Goal: Entertainment & Leisure: Consume media (video, audio)

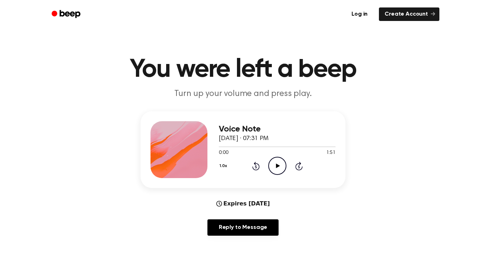
click at [282, 165] on icon "Play Audio" at bounding box center [277, 166] width 18 height 18
click at [282, 164] on icon "Pause Audio" at bounding box center [277, 166] width 18 height 18
click at [271, 175] on icon "Play Audio" at bounding box center [277, 166] width 18 height 18
click at [278, 167] on icon at bounding box center [277, 166] width 3 height 5
click at [241, 147] on div at bounding box center [277, 147] width 117 height 1
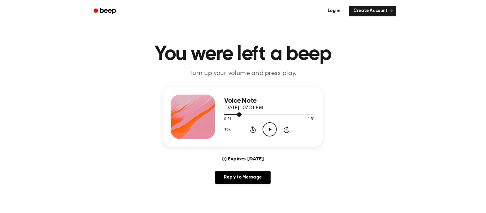
scroll to position [1, 0]
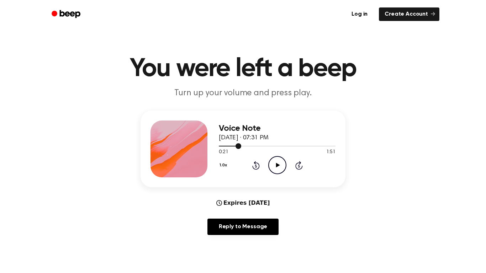
click at [219, 145] on div at bounding box center [277, 146] width 117 height 6
click at [276, 165] on icon "Play Audio" at bounding box center [277, 165] width 18 height 18
click at [277, 163] on icon "Pause Audio" at bounding box center [277, 165] width 18 height 18
click at [280, 162] on icon "Play Audio" at bounding box center [277, 165] width 18 height 18
click at [276, 174] on circle at bounding box center [277, 165] width 17 height 17
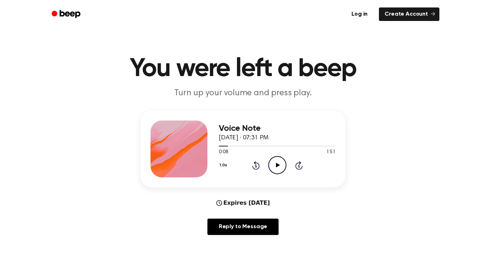
click at [283, 167] on icon "Play Audio" at bounding box center [277, 165] width 18 height 18
click at [280, 164] on icon "Pause Audio" at bounding box center [277, 165] width 18 height 18
click at [280, 165] on icon "Play Audio" at bounding box center [277, 165] width 18 height 18
click at [286, 169] on icon "Pause Audio" at bounding box center [277, 165] width 18 height 18
click at [283, 166] on icon "Play Audio" at bounding box center [277, 165] width 18 height 18
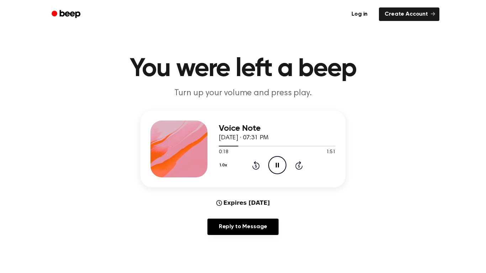
click at [278, 164] on icon "Pause Audio" at bounding box center [277, 165] width 18 height 18
click at [276, 162] on icon "Play Audio" at bounding box center [277, 165] width 18 height 18
click at [278, 162] on icon "Pause Audio" at bounding box center [277, 165] width 18 height 18
click at [278, 164] on icon at bounding box center [278, 165] width 4 height 5
click at [258, 163] on icon at bounding box center [255, 165] width 7 height 9
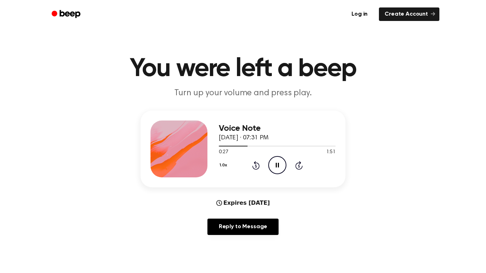
click at [256, 166] on icon at bounding box center [256, 166] width 2 height 3
click at [275, 165] on icon "Pause Audio" at bounding box center [277, 165] width 18 height 18
click at [257, 162] on icon "Rewind 5 seconds" at bounding box center [256, 165] width 8 height 9
click at [278, 163] on icon "Play Audio" at bounding box center [277, 165] width 18 height 18
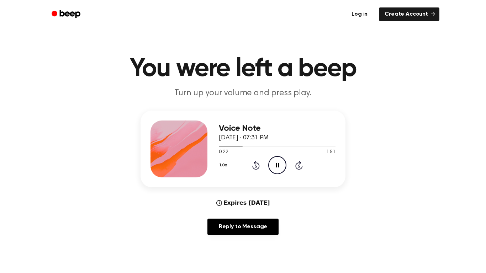
click at [279, 167] on icon "Pause Audio" at bounding box center [277, 165] width 18 height 18
click at [277, 160] on icon "Play Audio" at bounding box center [277, 165] width 18 height 18
click at [278, 163] on icon "Pause Audio" at bounding box center [277, 165] width 18 height 18
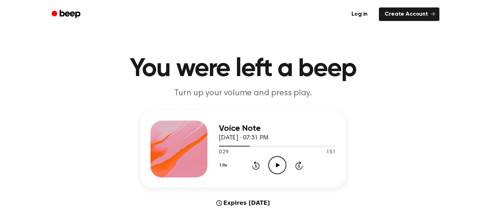
click at [276, 169] on icon "Play Audio" at bounding box center [277, 165] width 18 height 18
click at [256, 166] on icon at bounding box center [256, 166] width 2 height 3
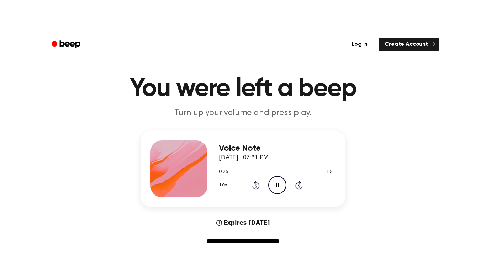
scroll to position [13, 0]
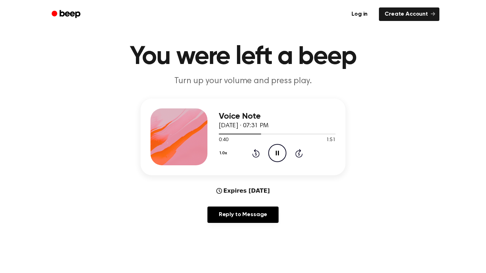
click at [276, 150] on icon "Pause Audio" at bounding box center [277, 153] width 18 height 18
click at [256, 154] on icon at bounding box center [256, 154] width 2 height 3
click at [284, 152] on icon "Play Audio" at bounding box center [277, 153] width 18 height 18
click at [256, 154] on icon at bounding box center [256, 154] width 2 height 3
click at [255, 157] on icon "Rewind 5 seconds" at bounding box center [256, 153] width 8 height 9
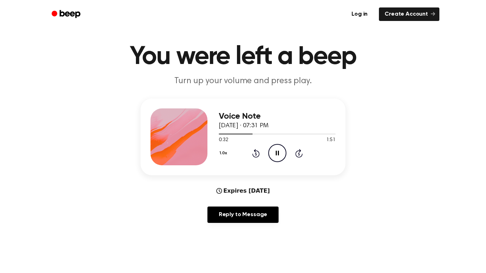
click at [258, 154] on icon "Rewind 5 seconds" at bounding box center [256, 153] width 8 height 9
click at [280, 157] on icon "Pause Audio" at bounding box center [277, 153] width 18 height 18
click at [282, 164] on div "Voice Note [DATE] · 07:31 PM 0:34 1:51 Your browser does not support the [objec…" at bounding box center [277, 137] width 117 height 57
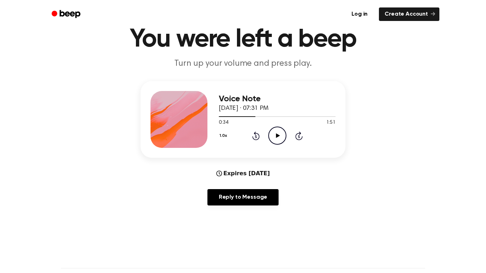
scroll to position [32, 0]
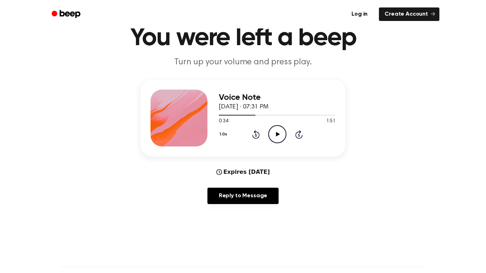
click at [284, 133] on icon "Play Audio" at bounding box center [277, 134] width 18 height 18
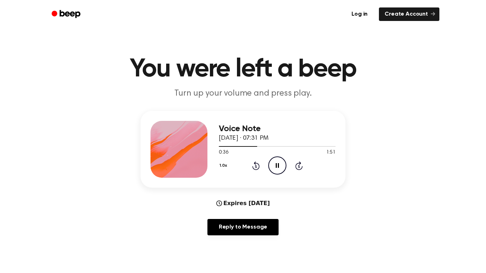
scroll to position [1, 0]
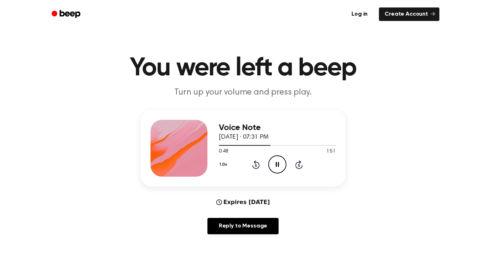
click at [281, 163] on icon "Pause Audio" at bounding box center [277, 164] width 18 height 18
click at [281, 163] on icon "Play Audio" at bounding box center [277, 164] width 18 height 18
click at [277, 165] on icon "Pause Audio" at bounding box center [277, 164] width 18 height 18
click at [283, 168] on icon "Play Audio" at bounding box center [277, 164] width 18 height 18
click at [279, 167] on icon at bounding box center [277, 164] width 3 height 5
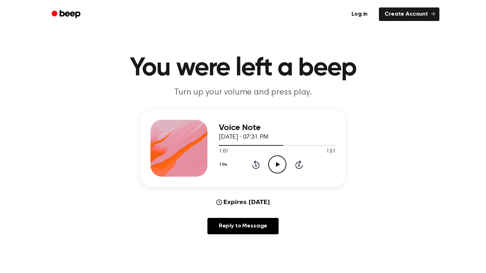
click at [274, 165] on icon "Play Audio" at bounding box center [277, 164] width 18 height 18
click at [278, 162] on icon "Pause Audio" at bounding box center [277, 164] width 18 height 18
click at [285, 169] on circle at bounding box center [277, 164] width 17 height 17
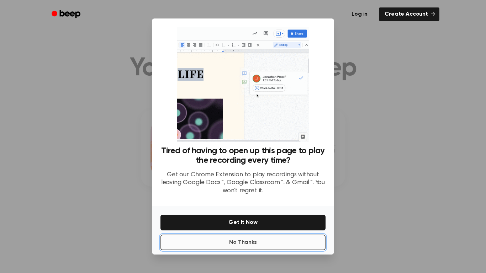
click at [275, 213] on button "No Thanks" at bounding box center [242, 243] width 165 height 16
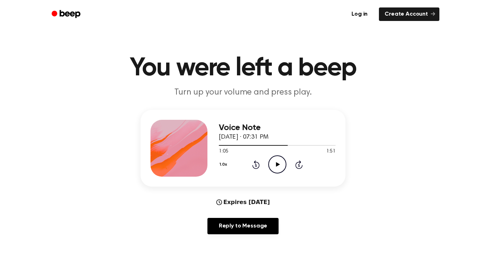
click at [280, 167] on icon "Play Audio" at bounding box center [277, 164] width 18 height 18
click at [282, 162] on icon "Pause Audio" at bounding box center [277, 164] width 18 height 18
click at [278, 165] on icon at bounding box center [278, 164] width 4 height 5
click at [280, 163] on icon "Pause Audio" at bounding box center [277, 164] width 18 height 18
click at [282, 162] on icon "Play Audio" at bounding box center [277, 164] width 18 height 18
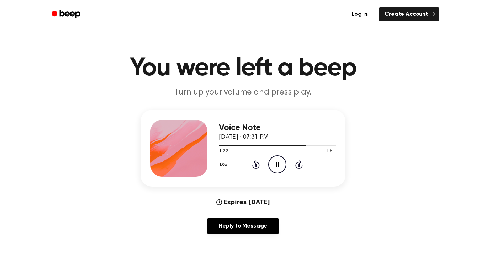
click at [280, 168] on icon "Pause Audio" at bounding box center [277, 164] width 18 height 18
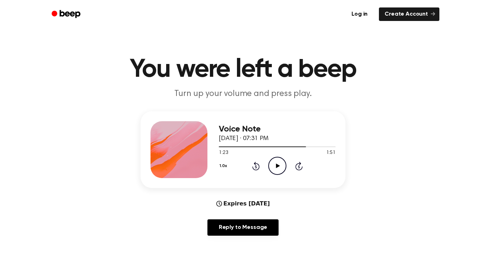
click at [283, 165] on icon "Play Audio" at bounding box center [277, 166] width 18 height 18
click at [276, 165] on icon at bounding box center [277, 166] width 3 height 5
click at [287, 165] on div "1.0x Rewind 5 seconds Play Audio Skip 5 seconds" at bounding box center [277, 166] width 117 height 18
click at [281, 160] on icon "Play Audio" at bounding box center [277, 166] width 18 height 18
click at [256, 167] on icon at bounding box center [256, 166] width 2 height 3
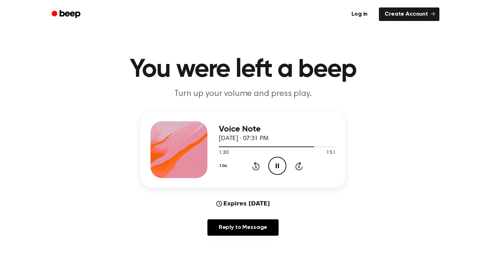
click at [275, 160] on icon "Pause Audio" at bounding box center [277, 166] width 18 height 18
click at [255, 168] on icon at bounding box center [256, 166] width 2 height 3
click at [278, 164] on icon "Play Audio" at bounding box center [277, 166] width 18 height 18
click at [283, 167] on icon "Pause Audio" at bounding box center [277, 166] width 18 height 18
click at [277, 167] on icon at bounding box center [278, 166] width 4 height 5
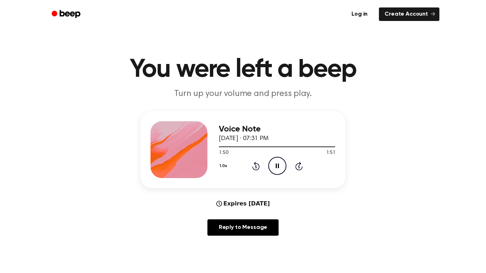
click at [277, 172] on icon "Pause Audio" at bounding box center [277, 166] width 18 height 18
